Goal: Information Seeking & Learning: Learn about a topic

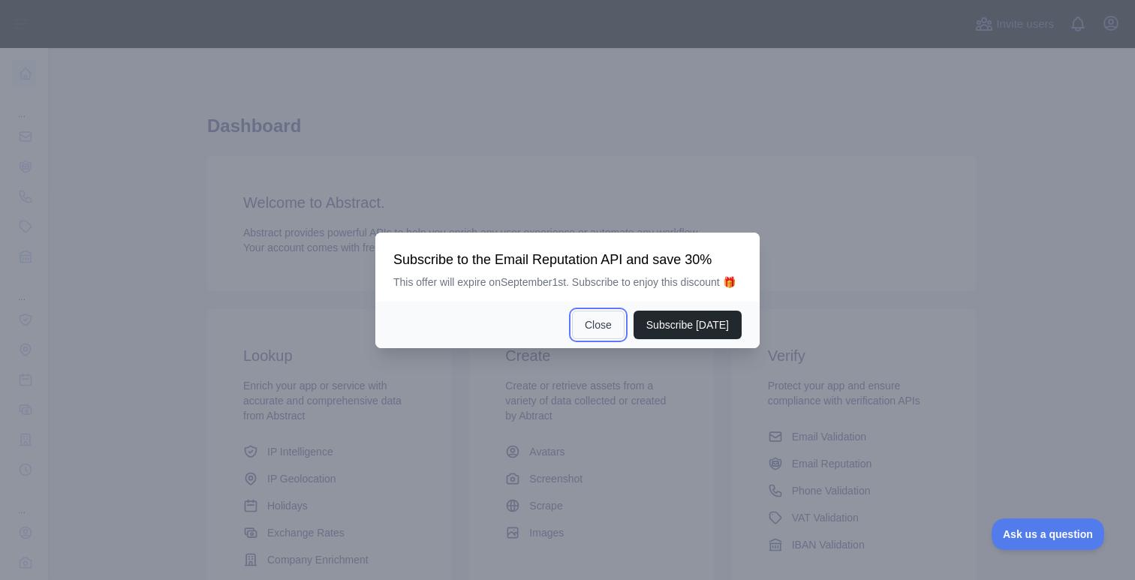
click at [587, 336] on button "Close" at bounding box center [598, 325] width 53 height 29
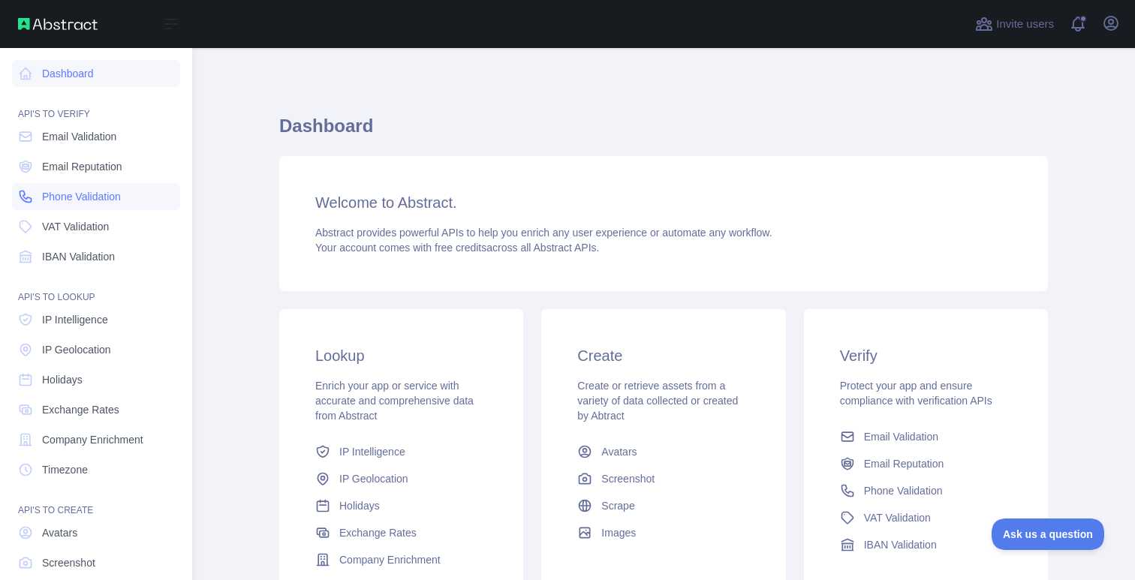
click at [58, 189] on span "Phone Validation" at bounding box center [81, 196] width 79 height 15
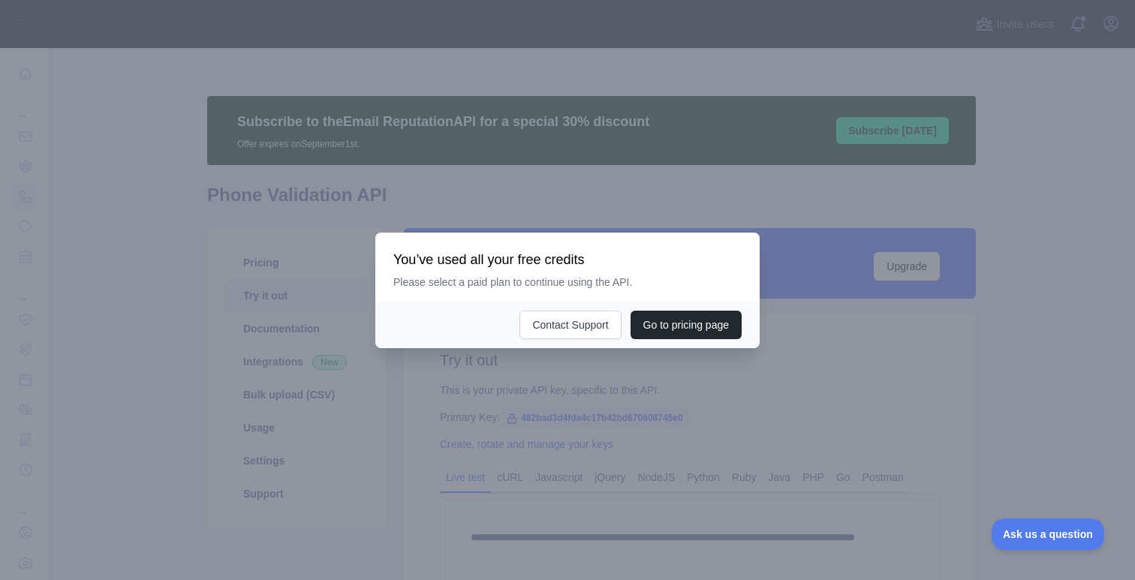
click at [661, 364] on div at bounding box center [567, 290] width 1135 height 580
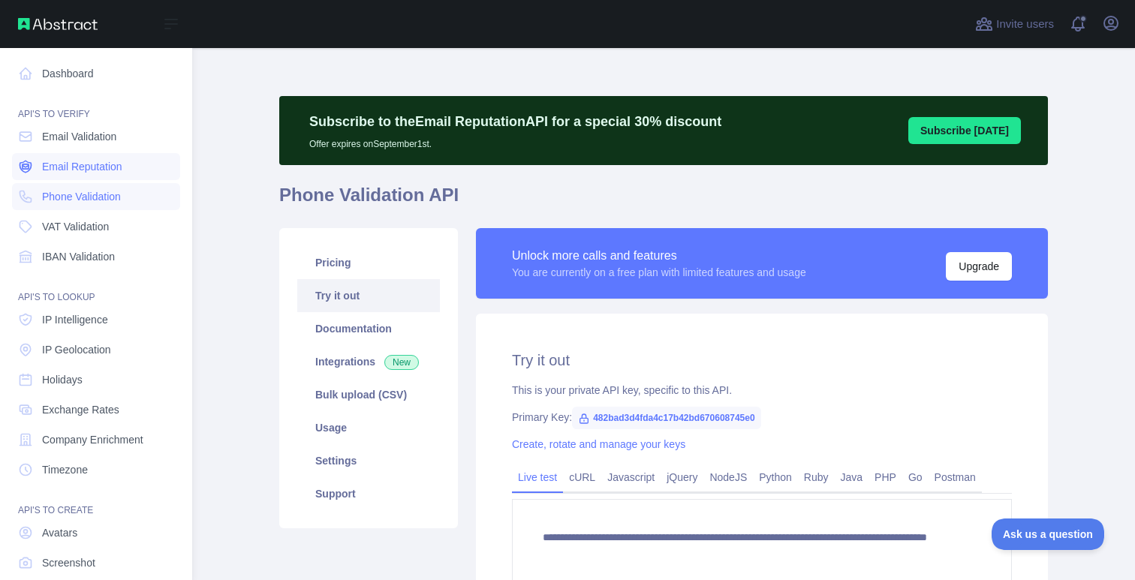
click at [88, 167] on span "Email Reputation" at bounding box center [82, 166] width 80 height 15
click at [104, 138] on span "Email Validation" at bounding box center [79, 136] width 74 height 15
click at [100, 191] on span "Phone Validation" at bounding box center [81, 196] width 79 height 15
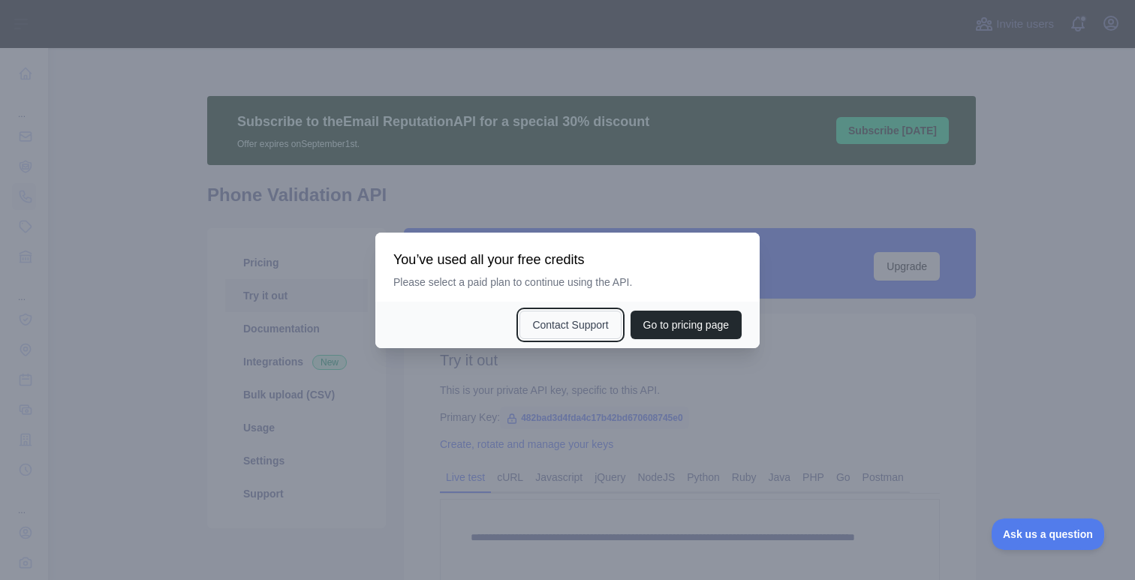
click at [526, 312] on button "Contact Support" at bounding box center [570, 325] width 101 height 29
click at [890, 247] on div at bounding box center [567, 290] width 1135 height 580
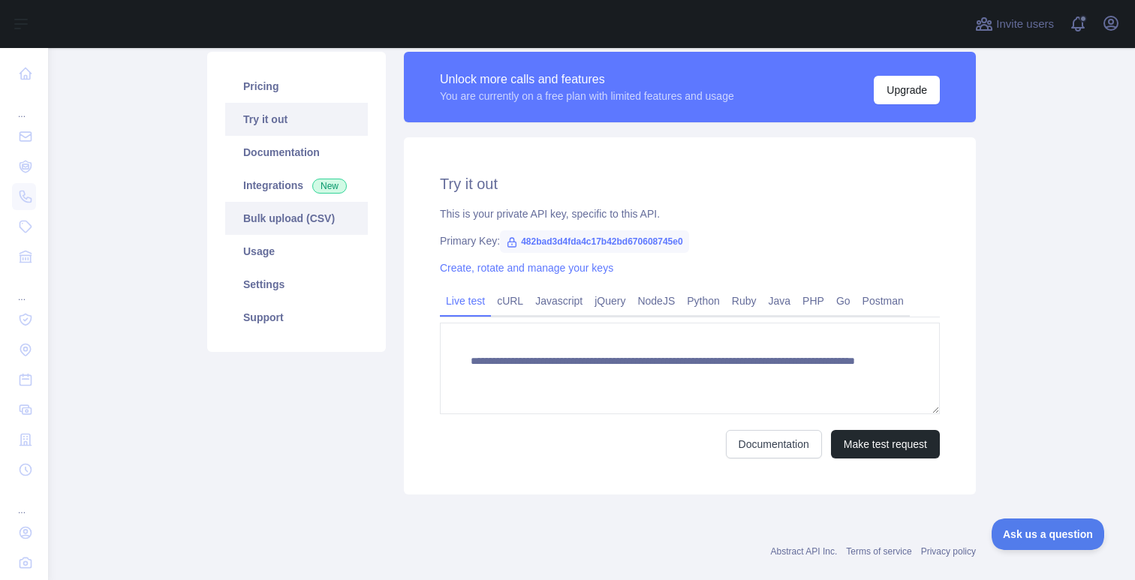
scroll to position [188, 0]
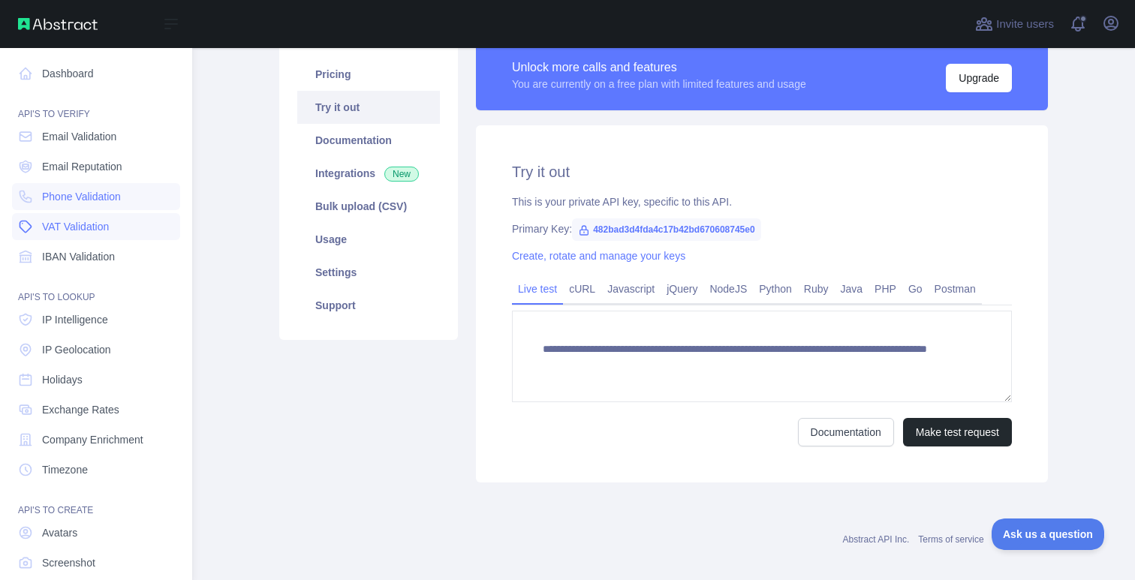
click at [127, 235] on link "VAT Validation" at bounding box center [96, 226] width 168 height 27
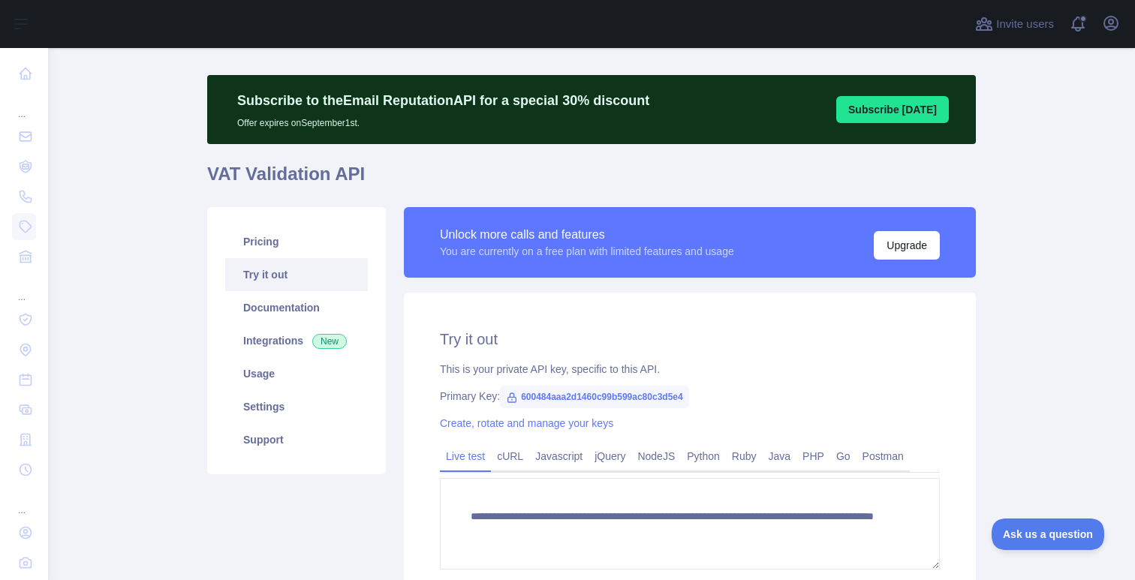
scroll to position [28, 0]
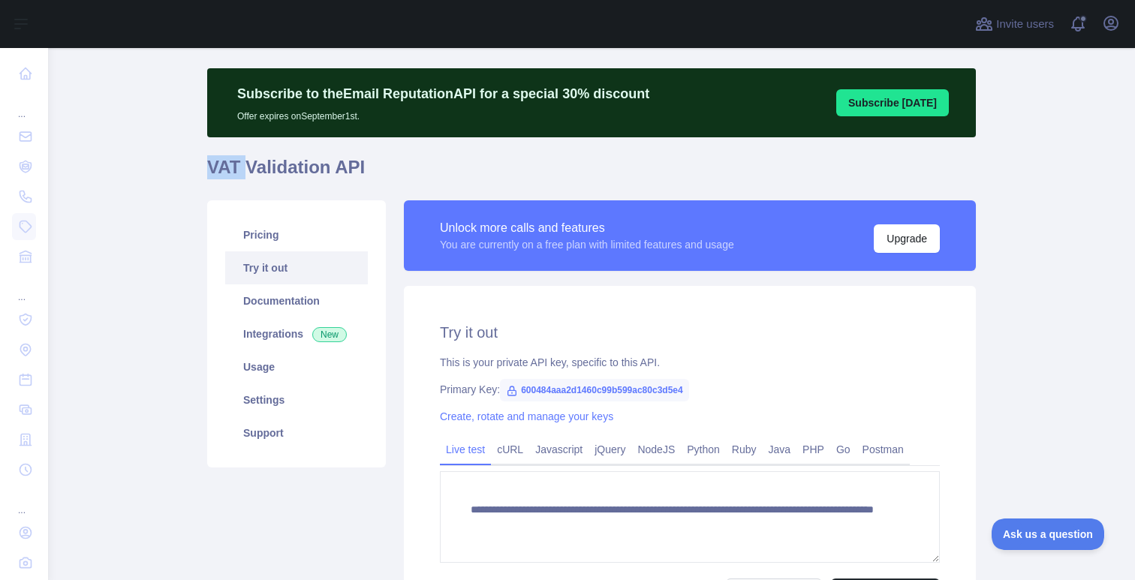
drag, startPoint x: 191, startPoint y: 176, endPoint x: 243, endPoint y: 168, distance: 53.2
click at [243, 168] on main "**********" at bounding box center [591, 314] width 1087 height 532
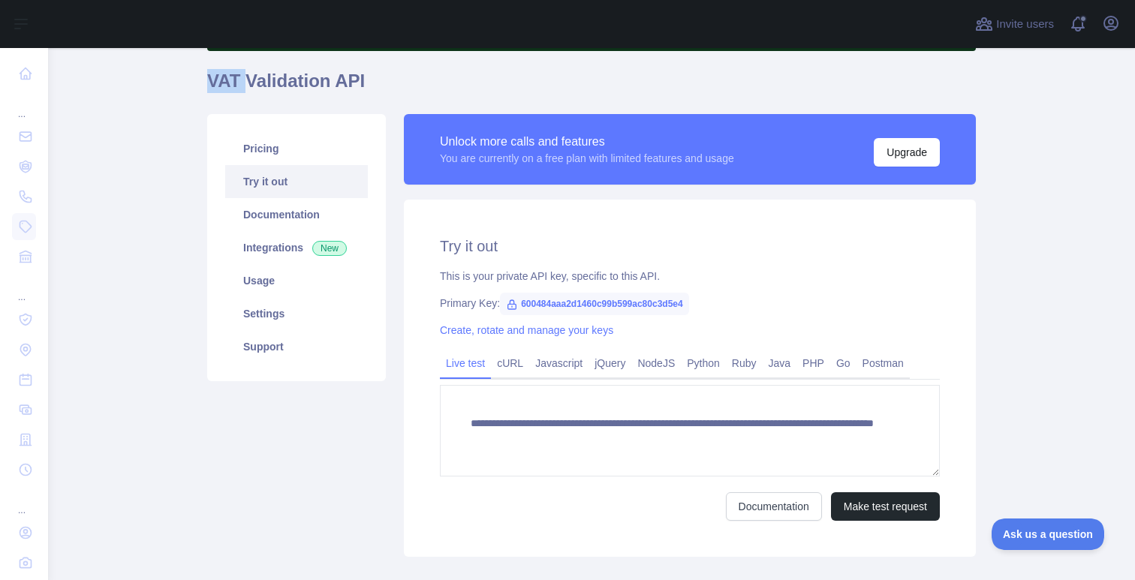
scroll to position [100, 0]
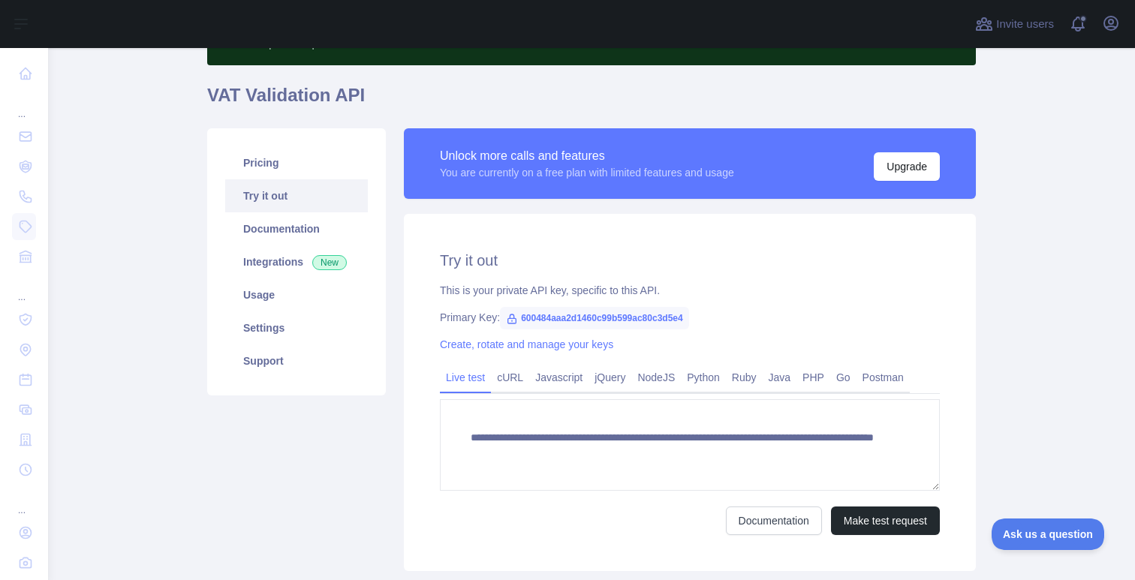
click at [188, 94] on main "**********" at bounding box center [591, 314] width 1087 height 532
drag, startPoint x: 188, startPoint y: 94, endPoint x: 382, endPoint y: 97, distance: 194.5
click at [382, 97] on main "**********" at bounding box center [591, 314] width 1087 height 532
click at [382, 97] on h1 "VAT Validation API" at bounding box center [591, 101] width 769 height 36
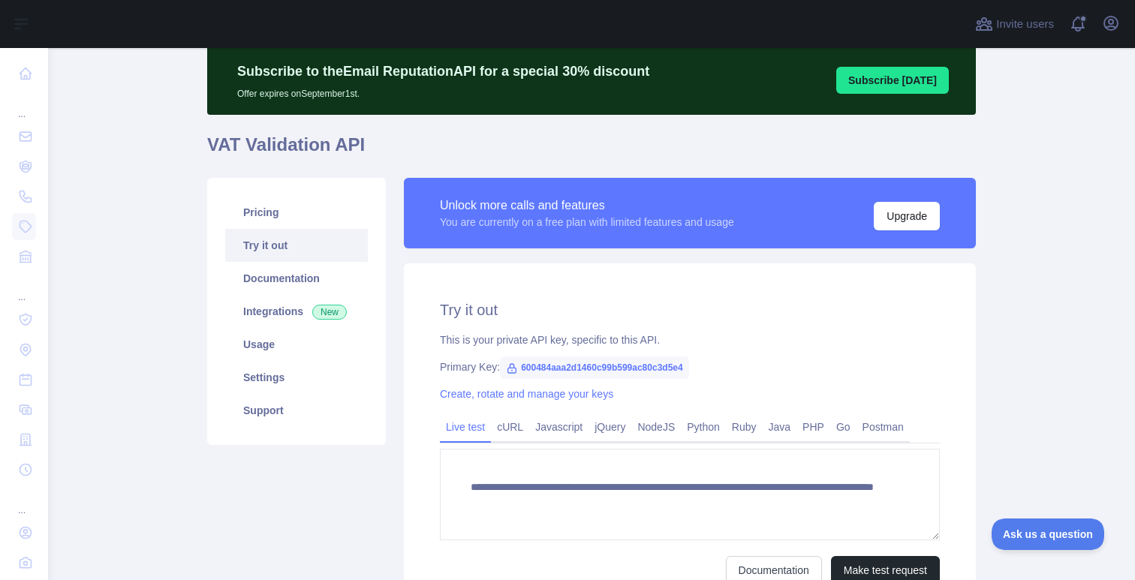
scroll to position [81, 0]
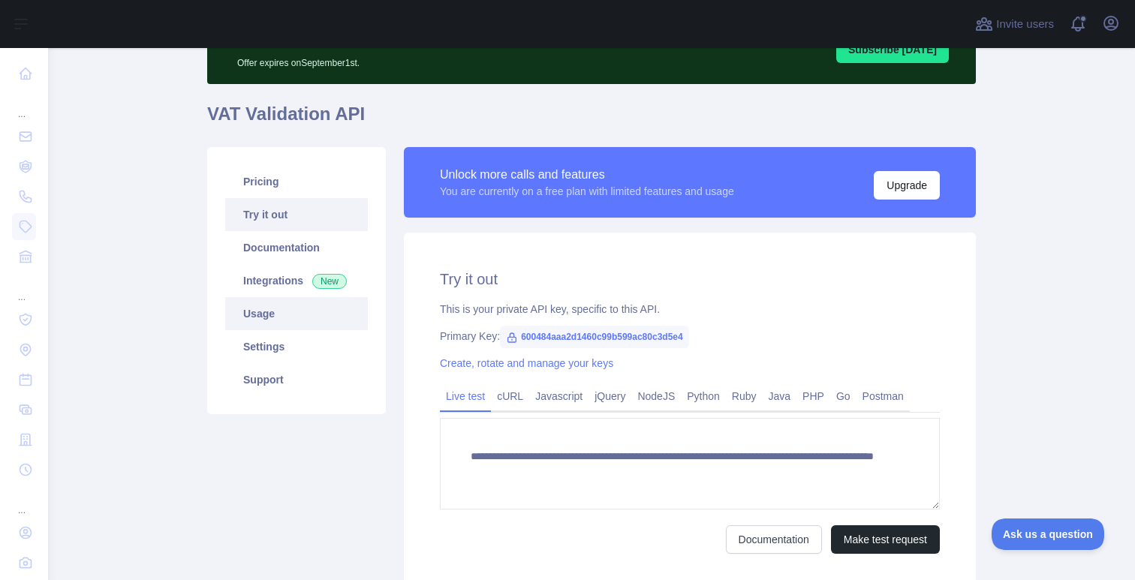
click at [295, 316] on link "Usage" at bounding box center [296, 313] width 143 height 33
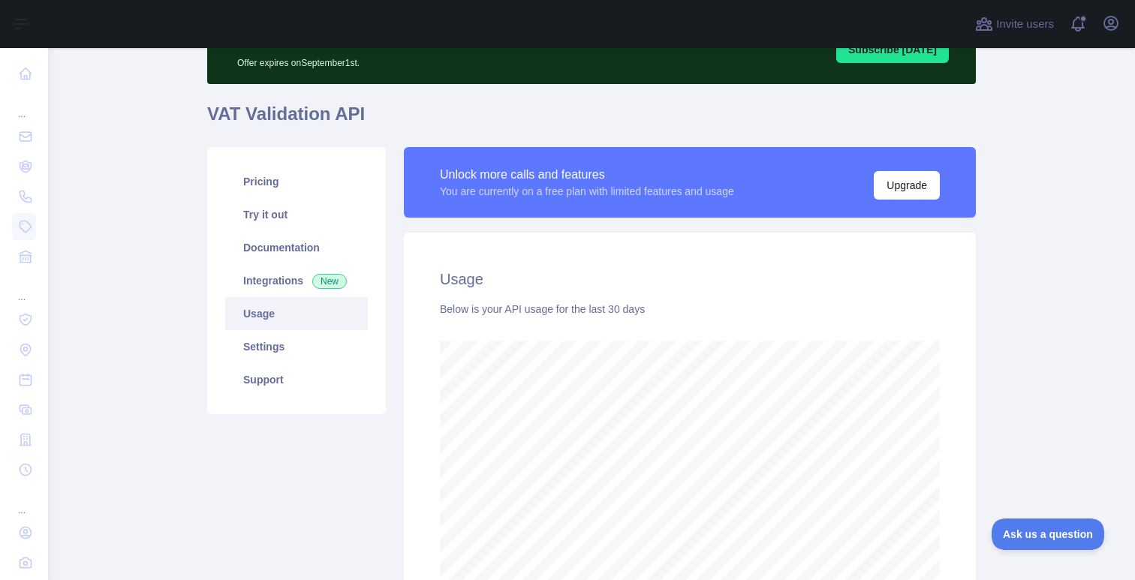
scroll to position [532, 1087]
click at [297, 348] on link "Settings" at bounding box center [296, 346] width 143 height 33
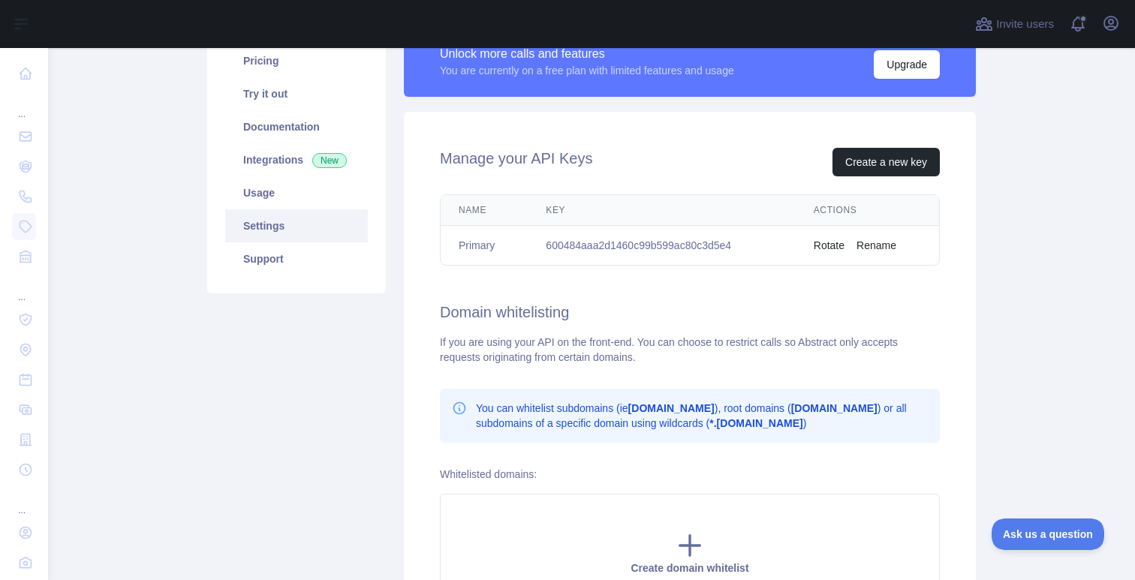
scroll to position [62, 0]
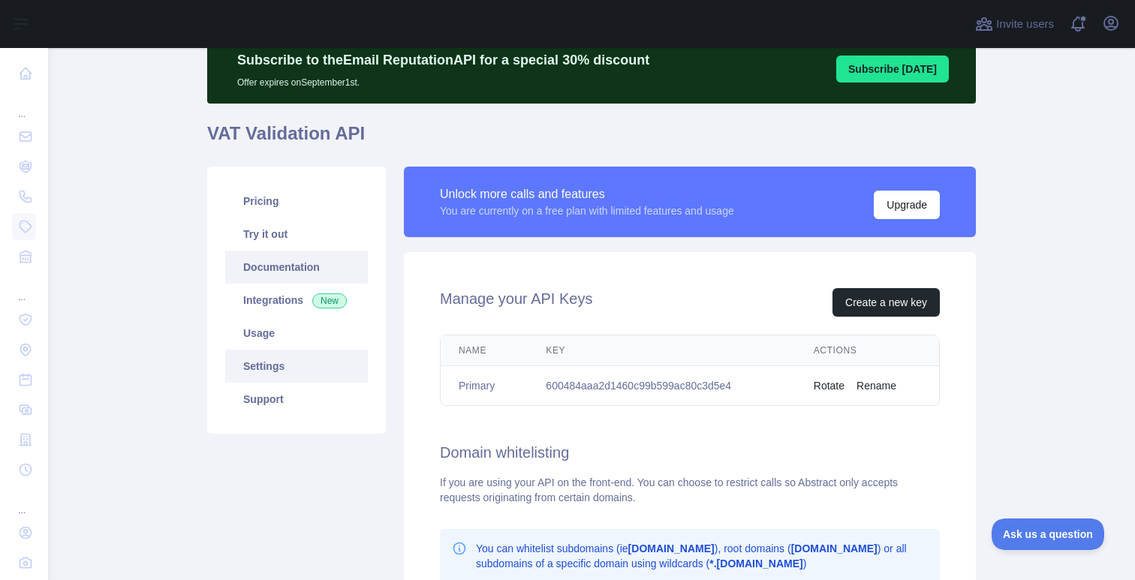
click at [313, 270] on link "Documentation" at bounding box center [296, 267] width 143 height 33
